Goal: Navigation & Orientation: Find specific page/section

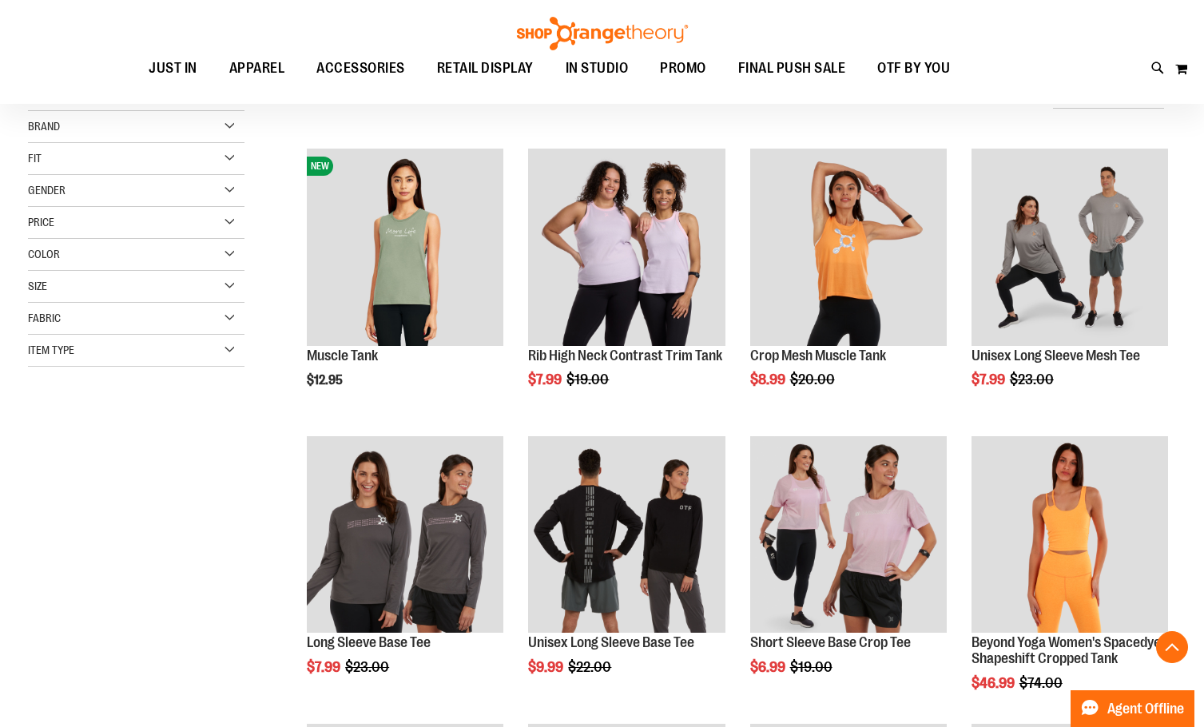
scroll to position [1917, 0]
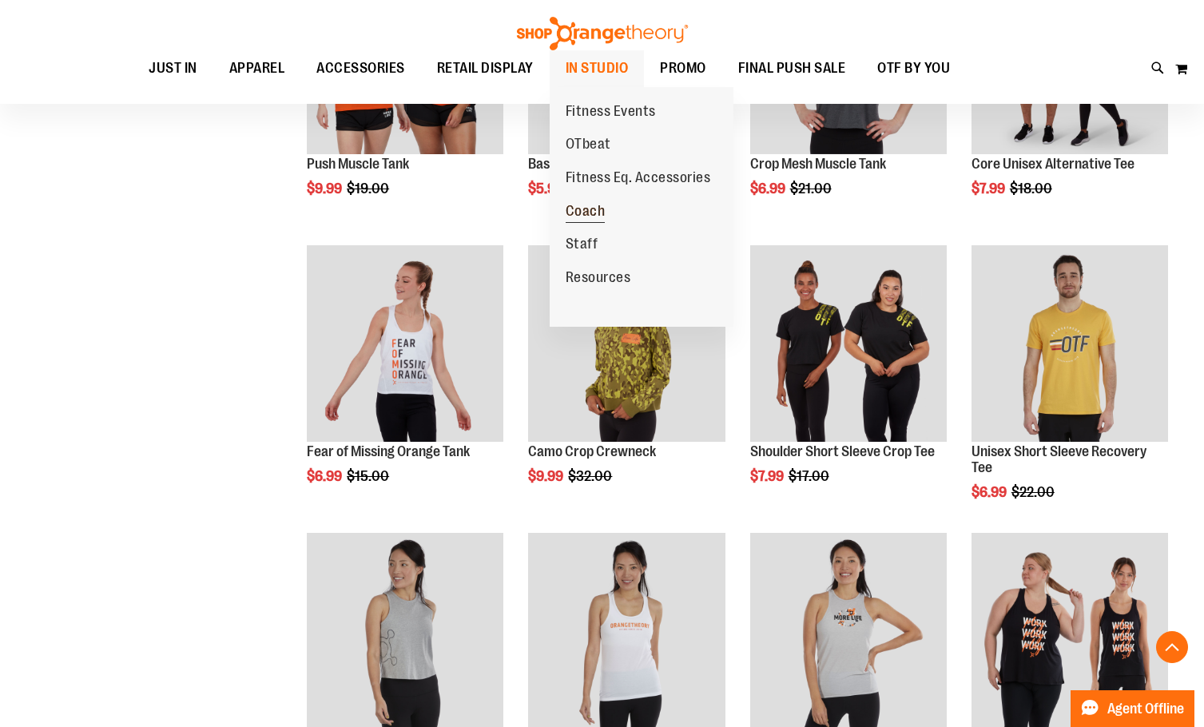
click at [601, 218] on span "Coach" at bounding box center [586, 213] width 40 height 20
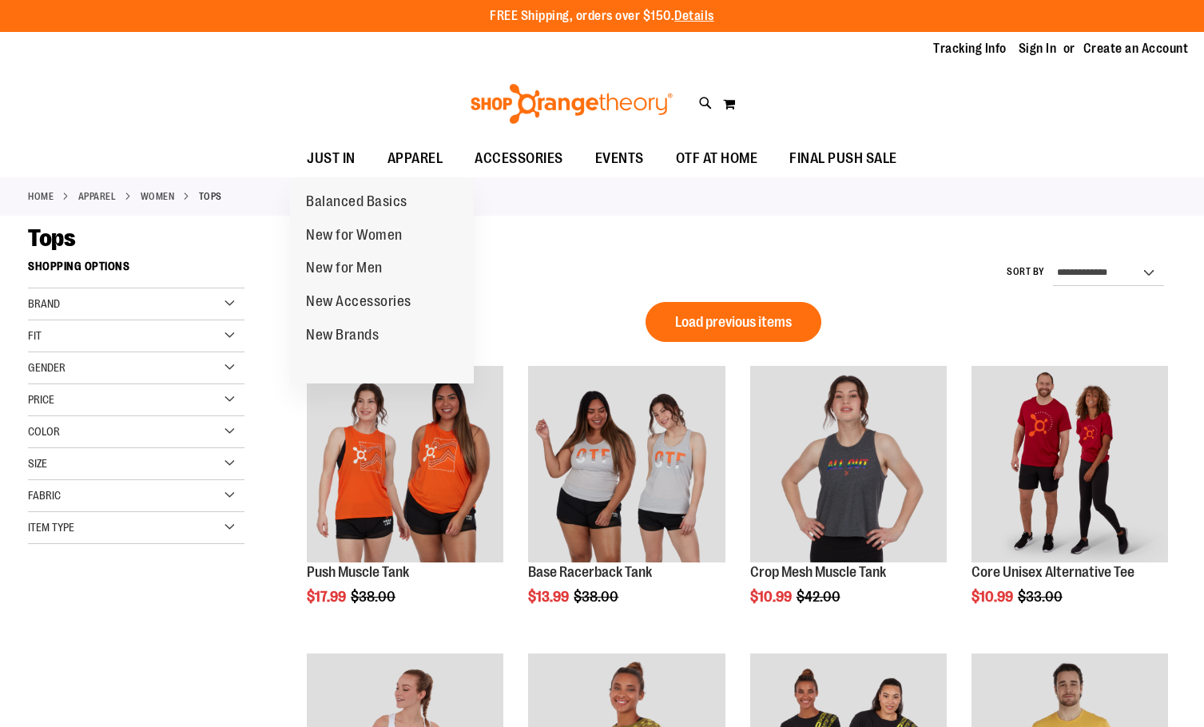
scroll to position [927, 0]
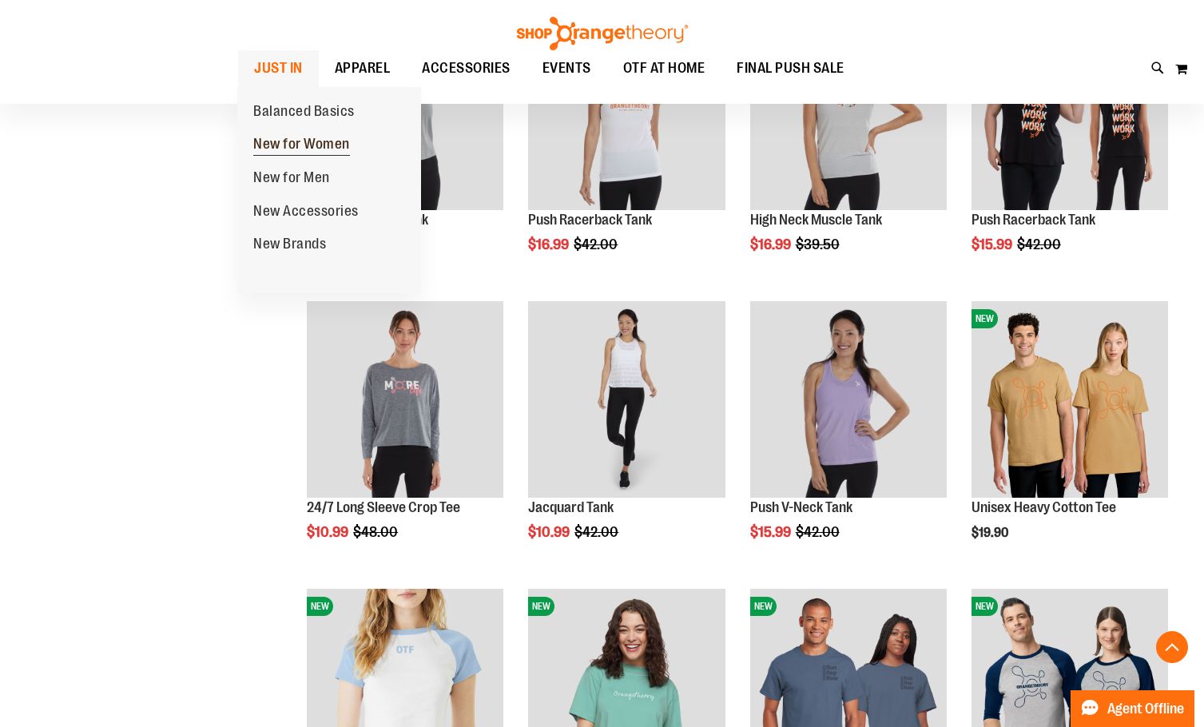
click at [302, 141] on span "New for Women" at bounding box center [301, 146] width 97 height 20
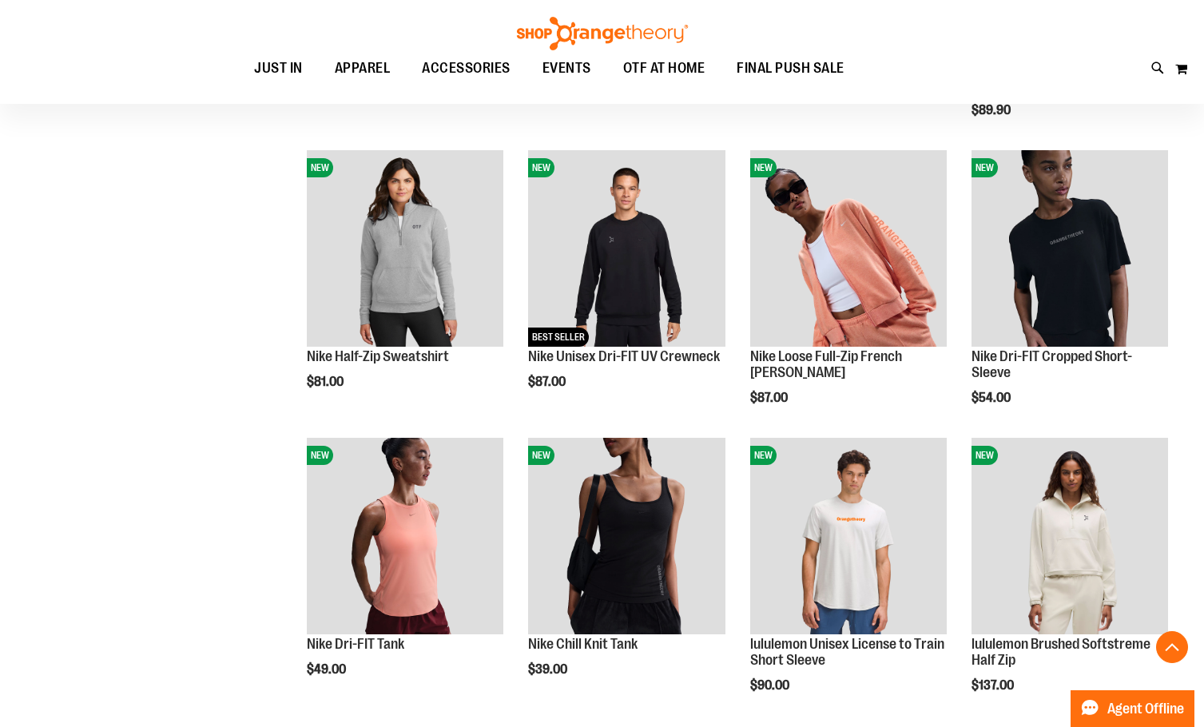
scroll to position [638, 0]
